Goal: Download file/media

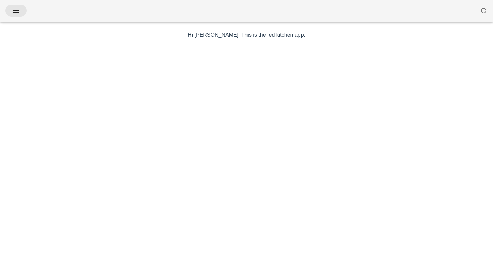
click at [15, 6] on button "button" at bounding box center [15, 11] width 21 height 12
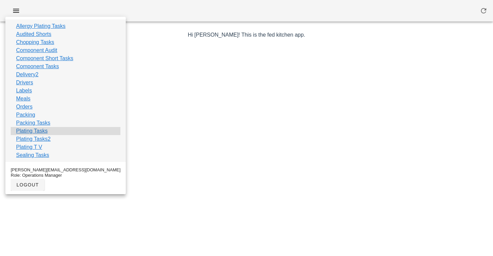
click at [32, 129] on link "Plating Tasks" at bounding box center [32, 131] width 32 height 8
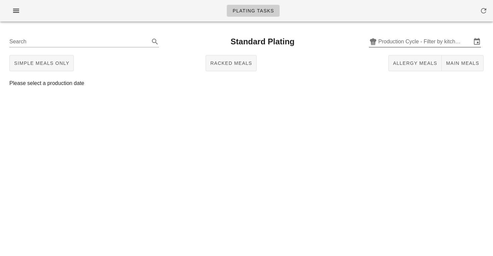
click at [391, 42] on input "Production Cycle - Filter by kitchen production schedules" at bounding box center [425, 41] width 93 height 11
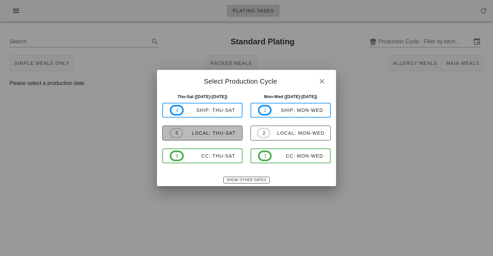
click at [197, 129] on span "5 local: Thu-Sat" at bounding box center [202, 133] width 66 height 11
type input "local: Thu-Sat ([DATE]-[DATE])"
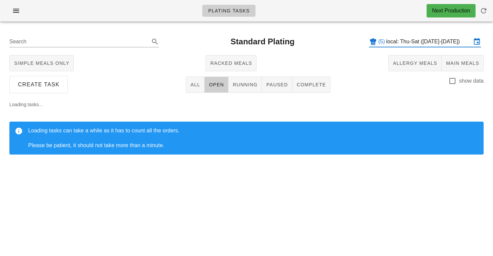
click at [10, 1] on div "Plating Tasks Next Production" at bounding box center [246, 10] width 493 height 21
click at [19, 7] on icon "button" at bounding box center [16, 11] width 8 height 8
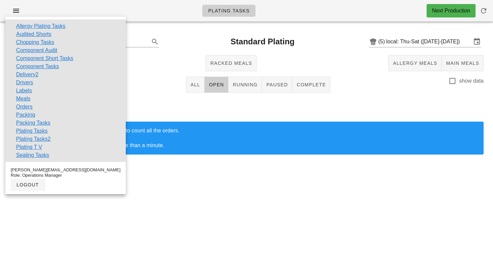
click at [393, 116] on div "Loading tasks... Loading tasks can take a while as it has to count all the orde…" at bounding box center [246, 130] width 485 height 70
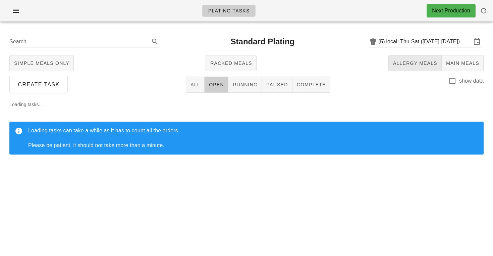
click at [412, 62] on span "Allergy Meals" at bounding box center [415, 62] width 45 height 5
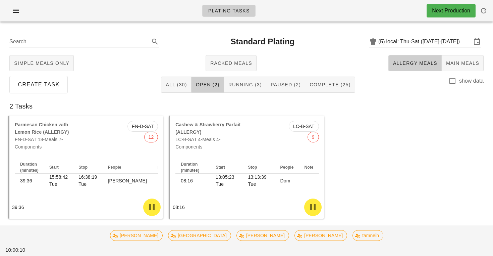
click at [397, 85] on div "Create Task All (30) Open (2) Running (3) Paused (2) Complete (25) show data" at bounding box center [246, 84] width 485 height 21
click at [407, 58] on button "Allergy Meals" at bounding box center [415, 63] width 53 height 16
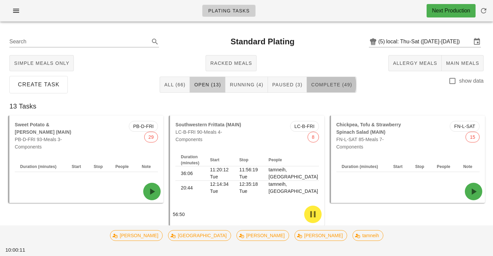
click at [331, 81] on button "Complete (49)" at bounding box center [332, 85] width 50 height 16
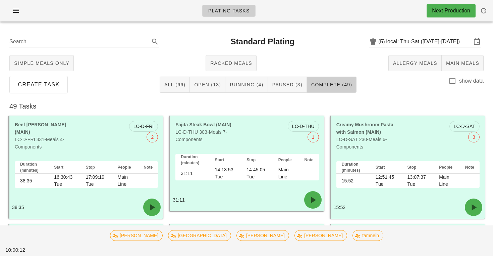
click at [379, 86] on div "Create Task All (66) Open (13) Running (4) Paused (3) Complete (49) show data" at bounding box center [246, 84] width 485 height 21
click at [19, 13] on icon "button" at bounding box center [16, 11] width 8 height 8
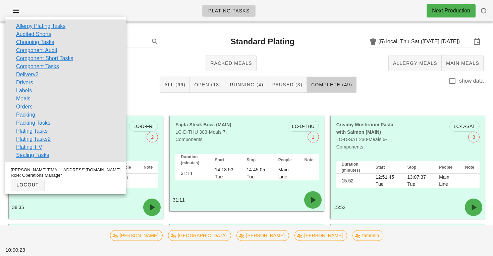
click at [371, 93] on div "Create Task All (66) Open (13) Running (4) Paused (3) Complete (49) show data" at bounding box center [246, 84] width 485 height 21
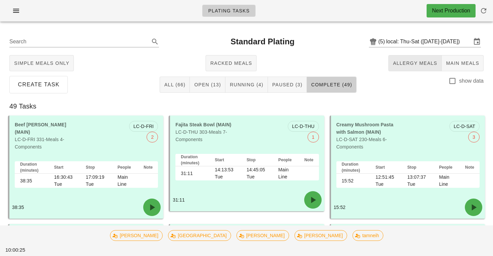
click at [428, 63] on span "Allergy Meals" at bounding box center [415, 62] width 45 height 5
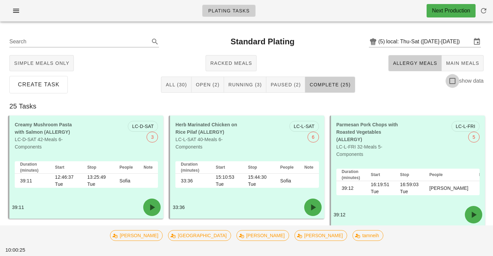
click at [450, 79] on div at bounding box center [452, 80] width 11 height 11
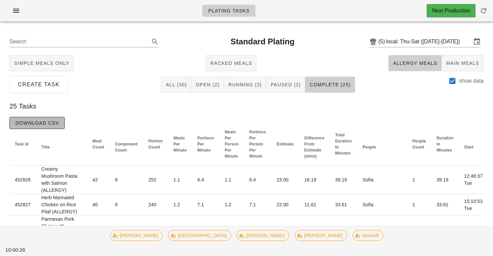
click at [52, 123] on span "Download CSV" at bounding box center [37, 122] width 44 height 5
click at [450, 84] on div at bounding box center [452, 80] width 11 height 11
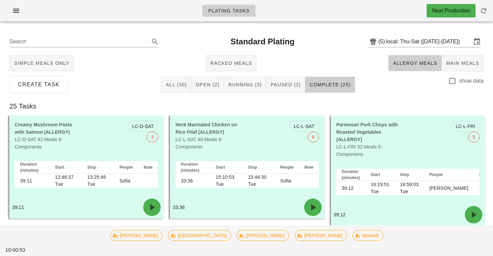
click at [438, 59] on button "Allergy Meals" at bounding box center [415, 63] width 53 height 16
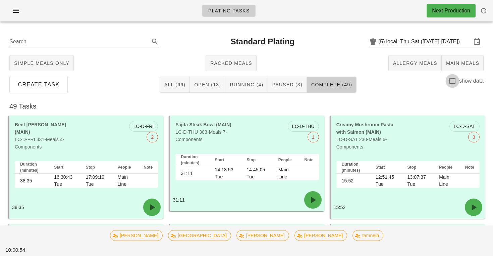
click at [449, 79] on div at bounding box center [452, 80] width 11 height 11
checkbox input "true"
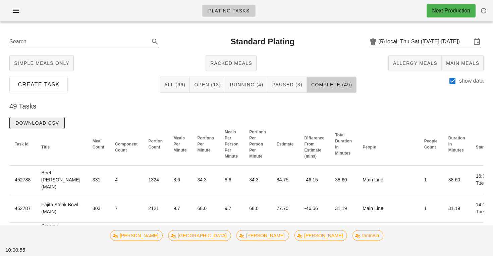
click at [64, 117] on button "Download CSV" at bounding box center [36, 123] width 55 height 12
drag, startPoint x: 19, startPoint y: 12, endPoint x: 157, endPoint y: 12, distance: 137.6
click at [19, 12] on icon "button" at bounding box center [16, 11] width 8 height 8
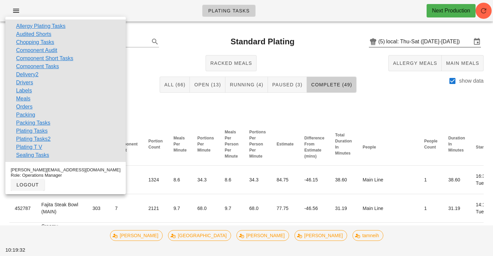
click at [405, 38] on input "local: Thu-Sat ([DATE]-[DATE])" at bounding box center [429, 41] width 85 height 11
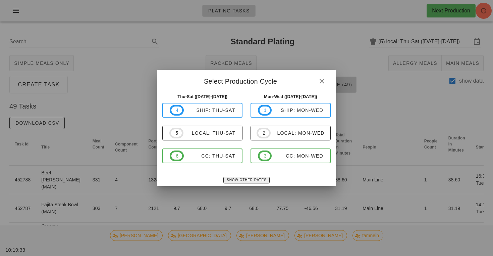
click at [239, 182] on span "Show Other Dates" at bounding box center [247, 180] width 40 height 4
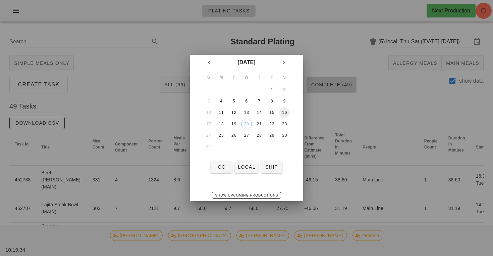
click at [285, 113] on div "16" at bounding box center [284, 112] width 11 height 5
click at [243, 164] on span "local" at bounding box center [247, 166] width 18 height 5
type input "local: Thu-Sat ([DATE]-[DATE])"
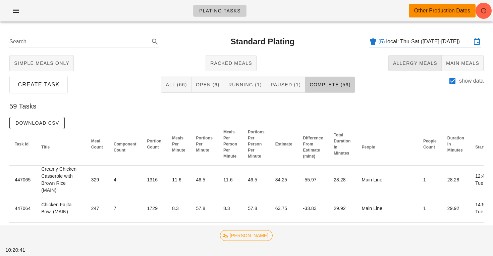
click at [413, 65] on span "Allergy Meals" at bounding box center [415, 62] width 45 height 5
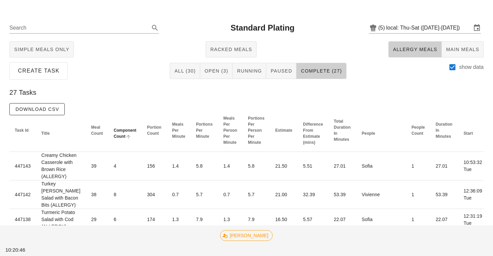
scroll to position [13, 0]
click at [57, 112] on span "Download CSV" at bounding box center [37, 109] width 44 height 5
